Goal: Transaction & Acquisition: Purchase product/service

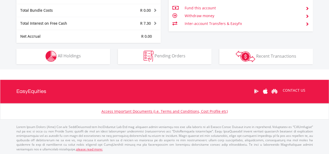
scroll to position [50, 99]
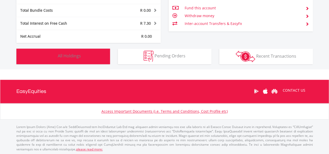
click at [83, 56] on button "Holdings All Holdings" at bounding box center [63, 57] width 94 height 16
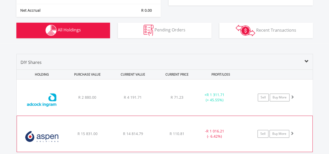
scroll to position [365, 0]
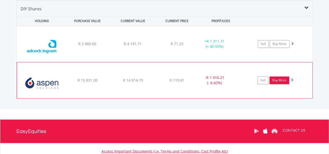
click at [277, 79] on link "Buy More" at bounding box center [279, 80] width 20 height 8
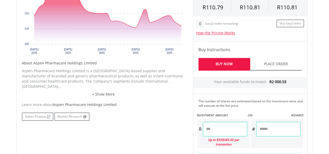
scroll to position [234, 0]
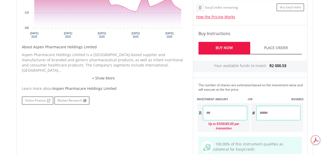
click at [213, 111] on input "number" at bounding box center [225, 113] width 44 height 15
type input "*******"
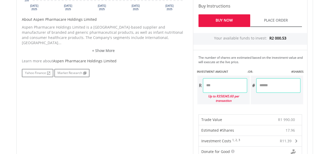
scroll to position [260, 0]
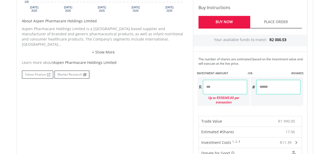
click at [222, 87] on input "*******" at bounding box center [225, 87] width 44 height 15
click at [212, 88] on input "*******" at bounding box center [225, 87] width 44 height 15
type input "*******"
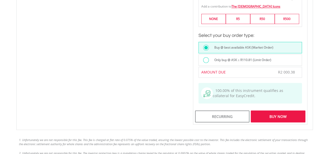
scroll to position [390, 0]
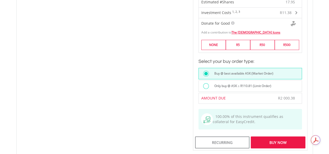
click at [268, 137] on div "Buy Now" at bounding box center [278, 143] width 54 height 12
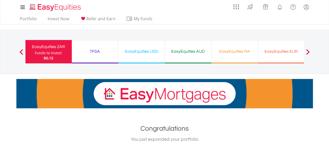
click at [56, 57] on div "R0.15" at bounding box center [49, 58] width 28 height 5
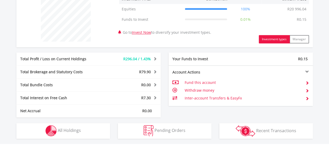
scroll to position [260, 0]
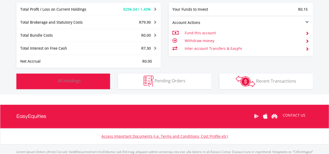
click at [51, 80] on img "button" at bounding box center [51, 81] width 11 height 11
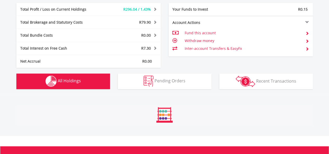
scroll to position [365, 0]
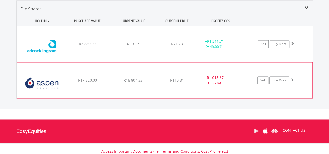
click at [194, 47] on div "R110.81" at bounding box center [176, 43] width 41 height 5
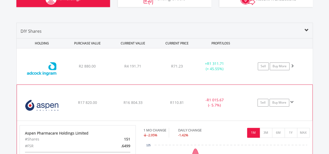
scroll to position [313, 0]
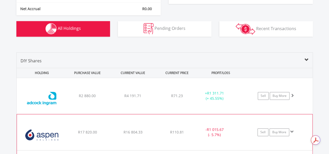
click at [292, 100] on div "Sell Buy More" at bounding box center [278, 96] width 68 height 8
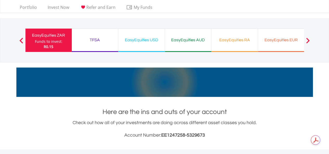
scroll to position [0, 0]
